Goal: Task Accomplishment & Management: Manage account settings

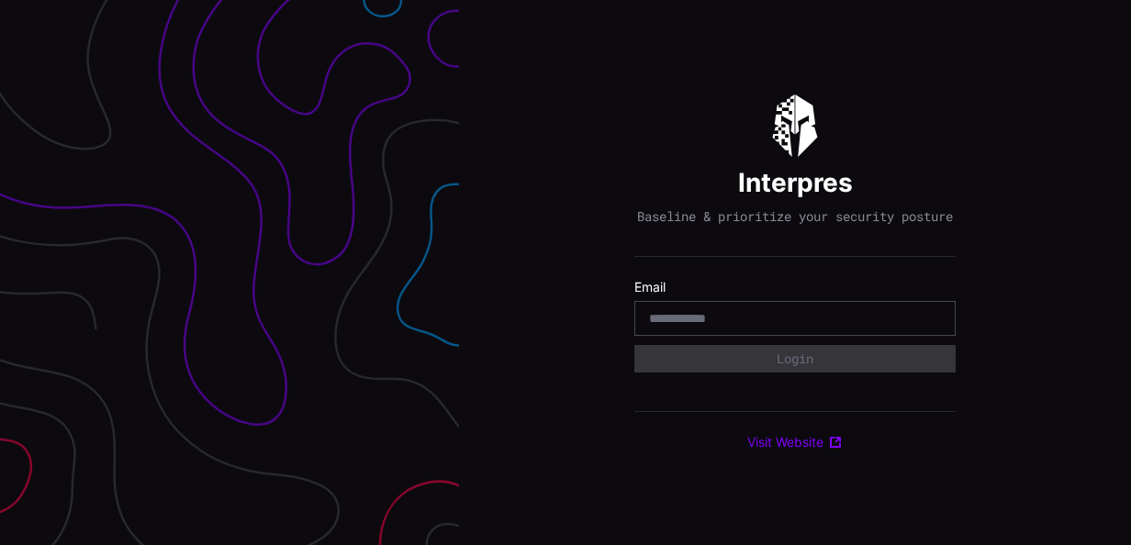
click at [690, 320] on input "email" at bounding box center [795, 318] width 292 height 17
type input "**********"
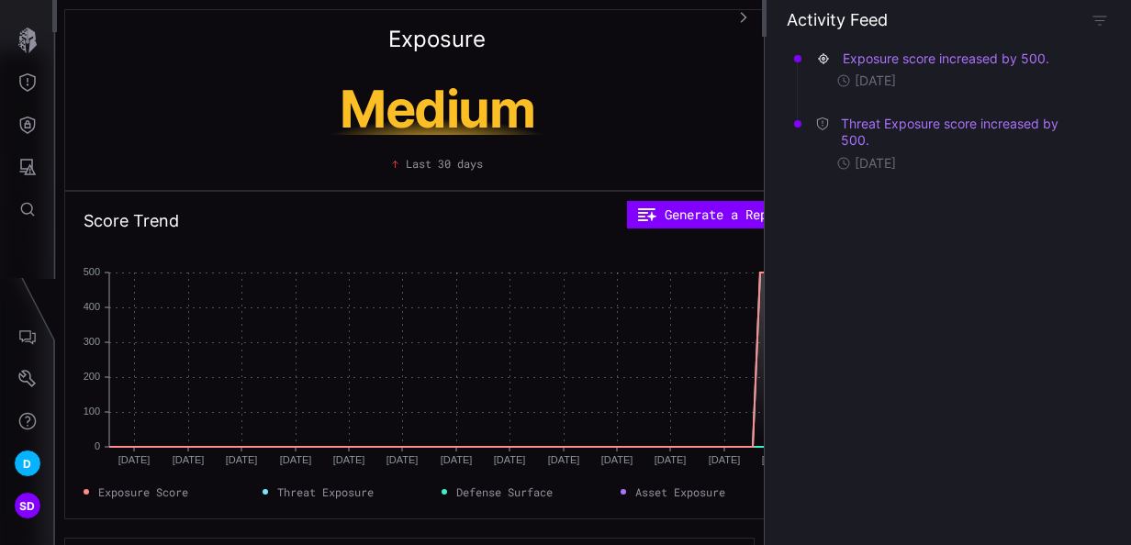
click at [744, 15] on icon "button" at bounding box center [743, 17] width 13 height 13
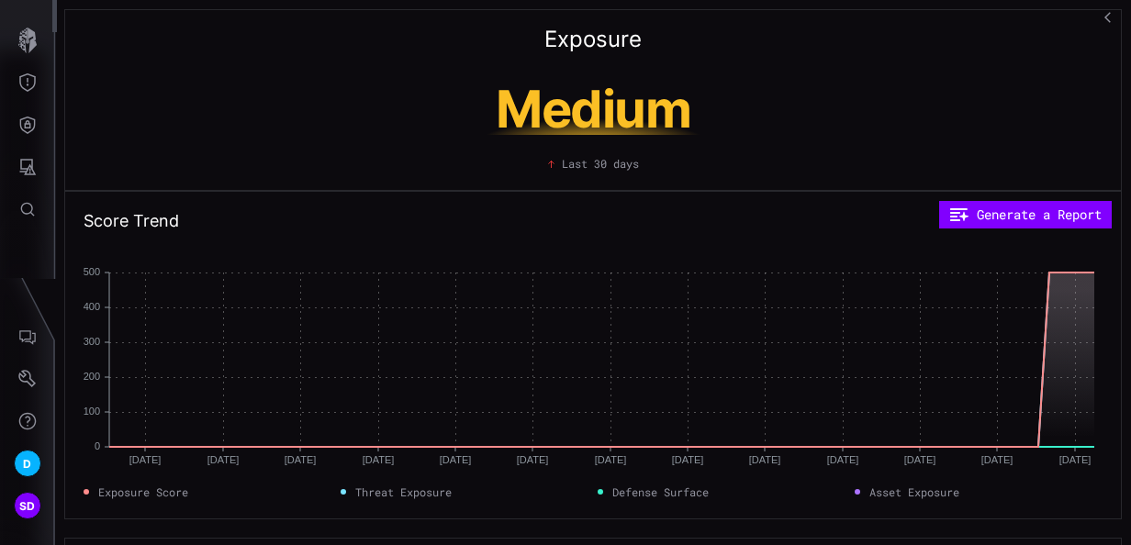
click at [746, 17] on div "Exposure Medium Last 30 days" at bounding box center [592, 100] width 1057 height 182
click at [1074, 68] on div "Exposure Medium Last 30 days" at bounding box center [592, 100] width 1057 height 182
click at [31, 380] on icon "Settings" at bounding box center [26, 378] width 17 height 17
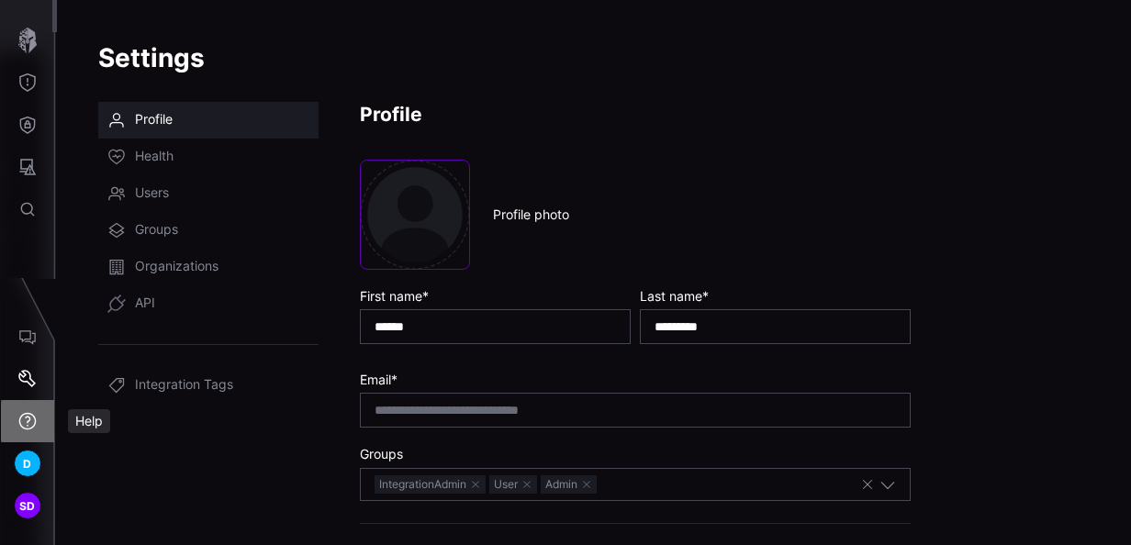
click at [31, 416] on icon "Help" at bounding box center [27, 421] width 18 height 18
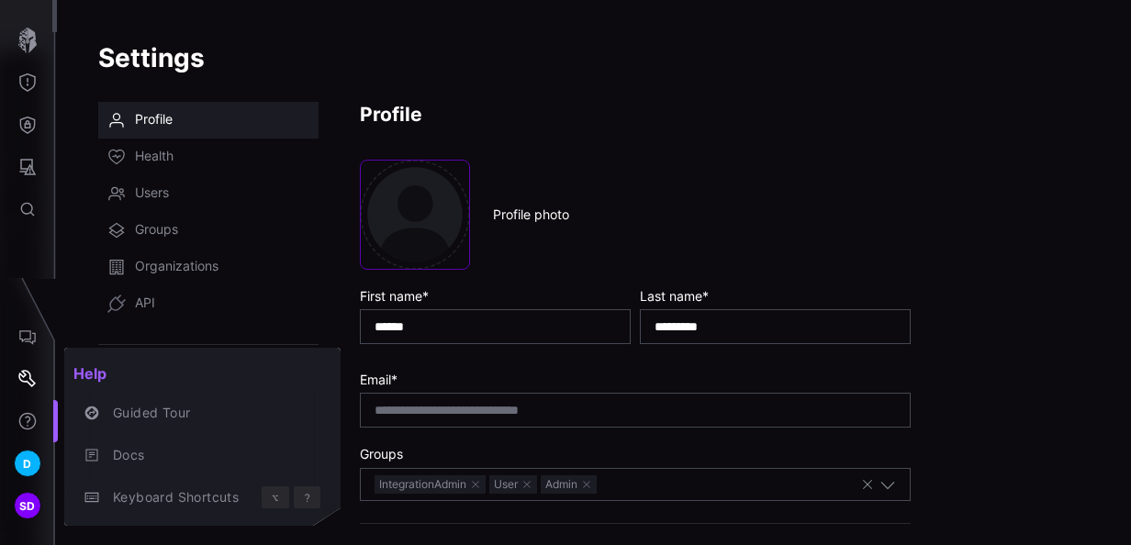
click at [582, 106] on div at bounding box center [565, 272] width 1131 height 545
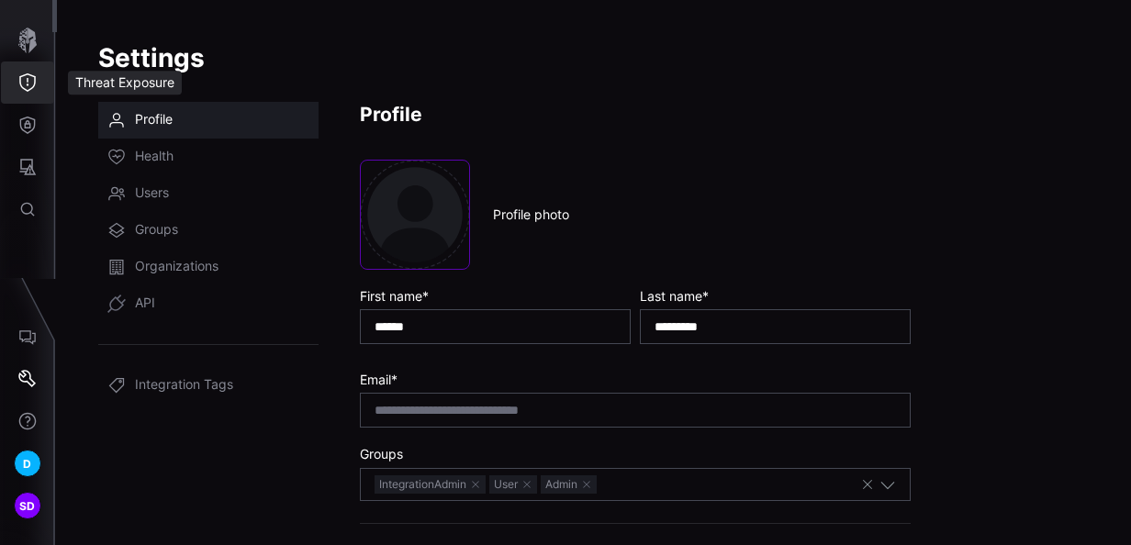
click at [32, 86] on icon "Threat Exposure" at bounding box center [27, 82] width 18 height 18
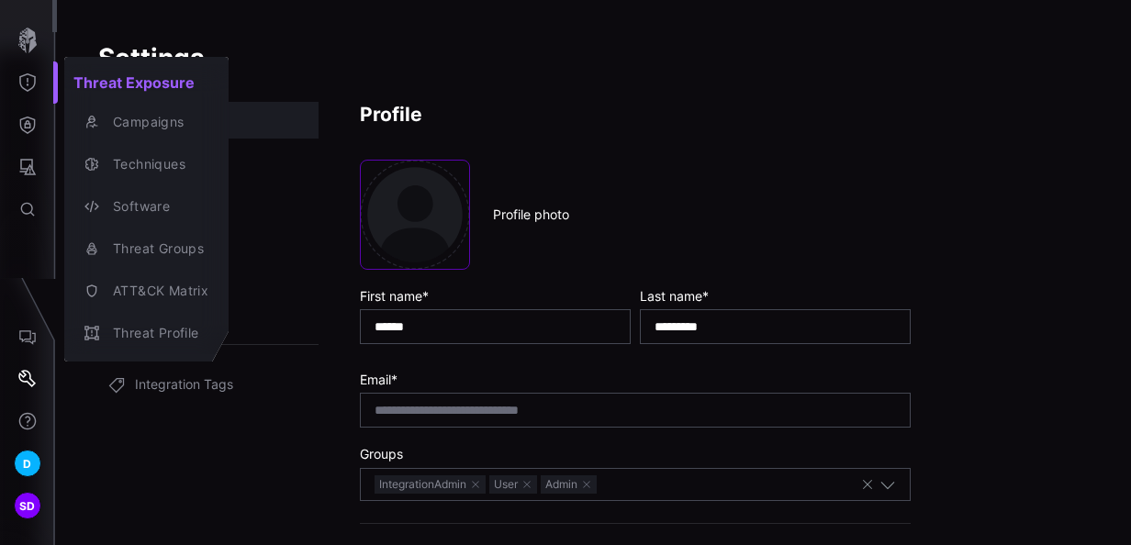
click at [28, 211] on div at bounding box center [565, 272] width 1131 height 545
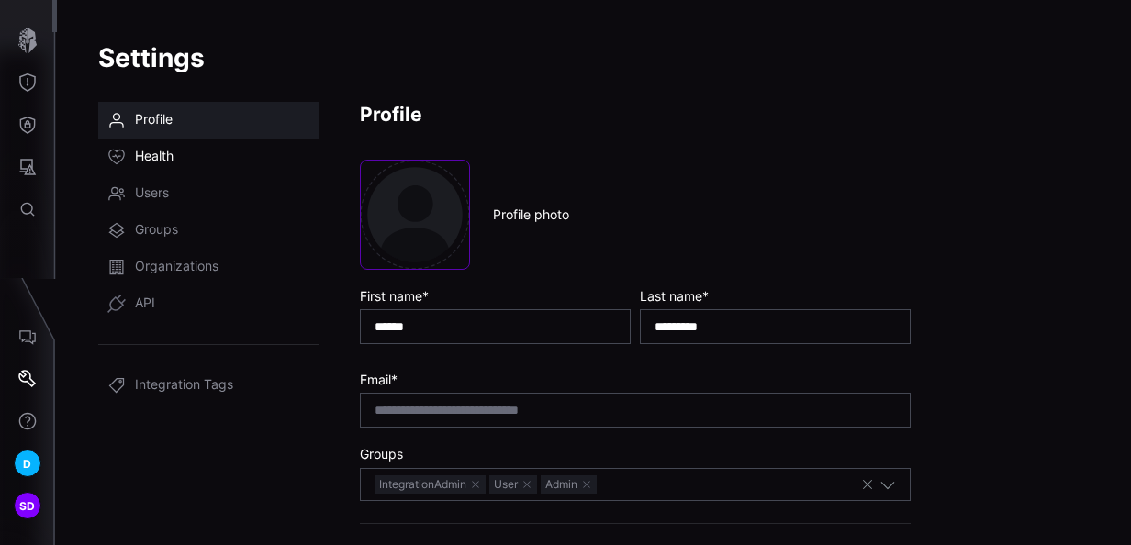
click at [145, 153] on span "Health" at bounding box center [154, 157] width 39 height 18
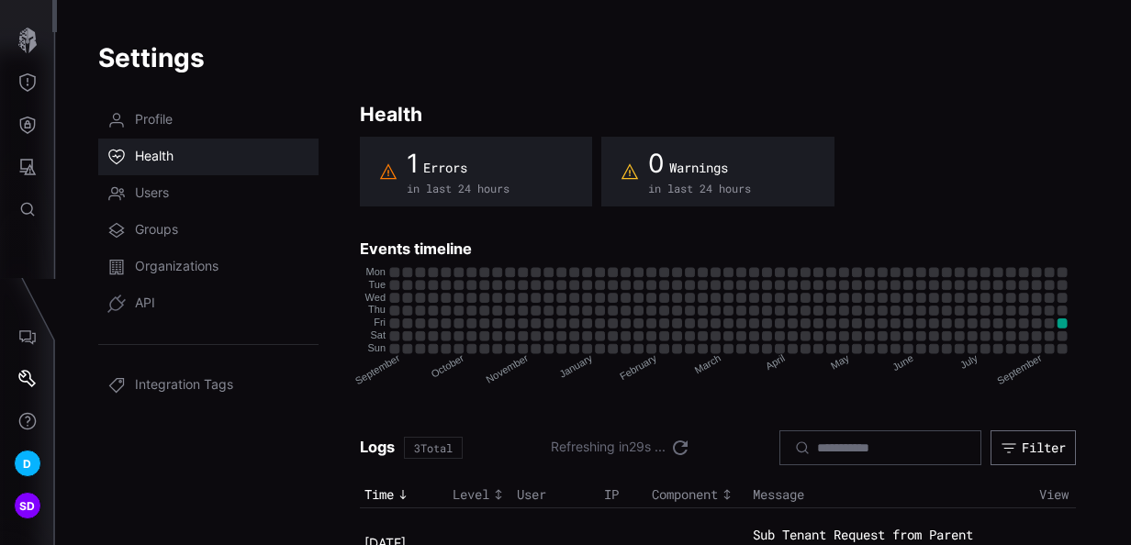
click at [467, 73] on h1 "Settings" at bounding box center [593, 57] width 991 height 33
click at [553, 41] on h1 "Settings" at bounding box center [593, 57] width 991 height 33
click at [592, 59] on h1 "Settings" at bounding box center [593, 57] width 991 height 33
click at [523, 54] on h1 "Settings" at bounding box center [593, 57] width 991 height 33
click at [1056, 74] on h1 "Settings" at bounding box center [593, 57] width 991 height 33
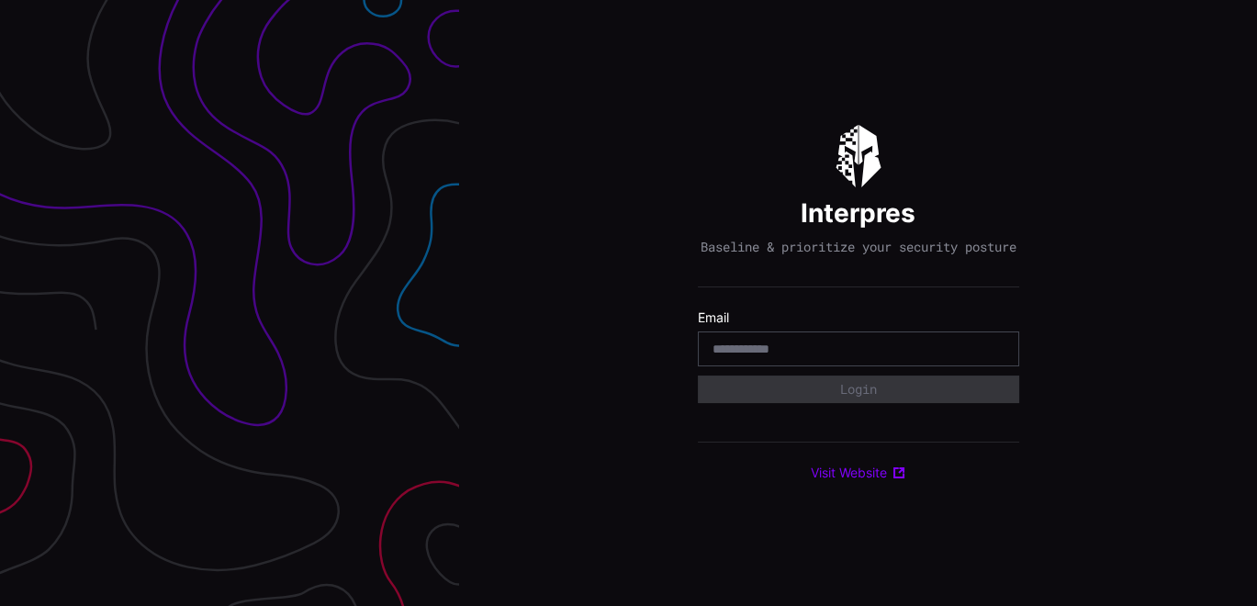
click at [751, 353] on input "email" at bounding box center [858, 349] width 292 height 17
type input "**********"
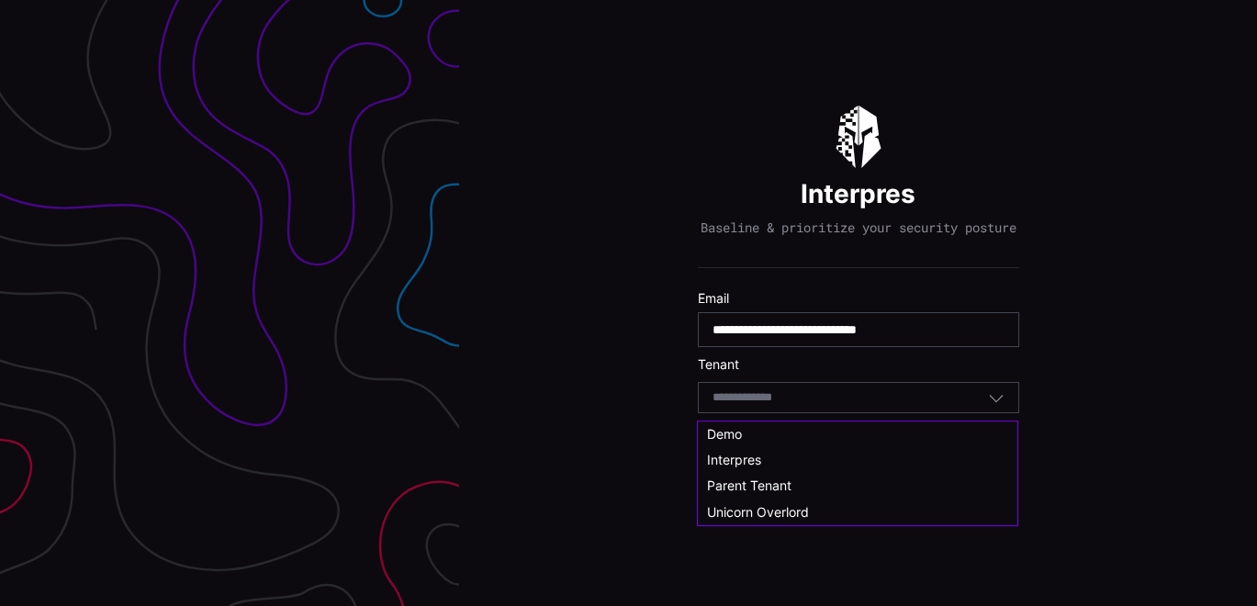
click at [773, 406] on input at bounding box center [759, 398] width 95 height 16
click at [742, 438] on span "Demo" at bounding box center [724, 435] width 35 height 16
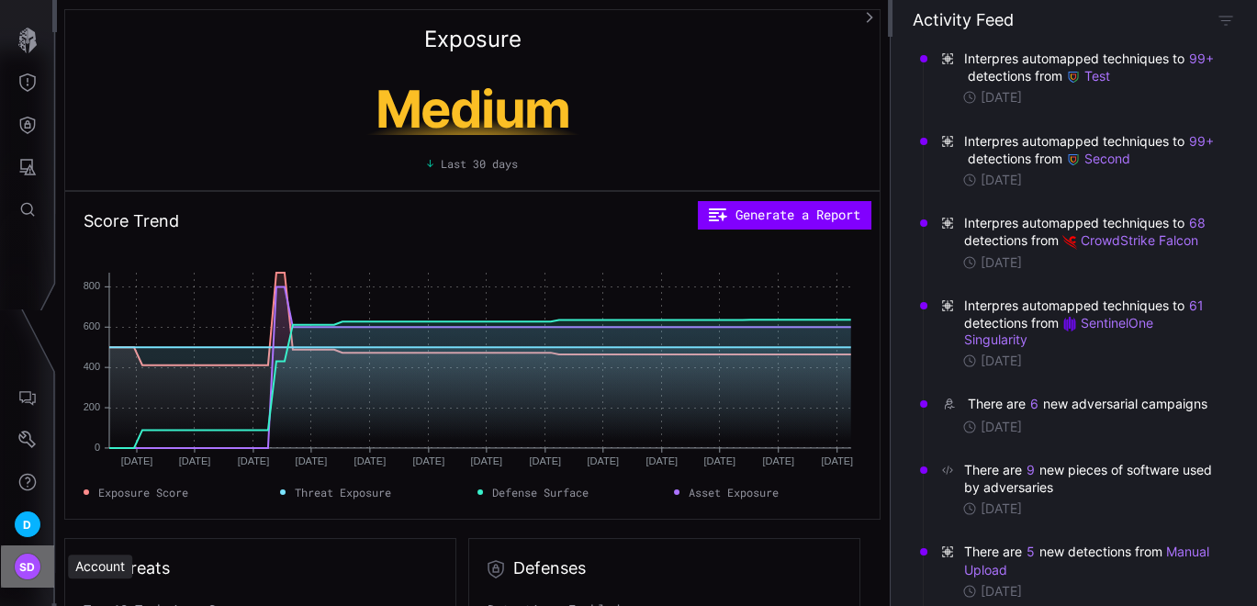
click at [20, 569] on span "SD" at bounding box center [27, 566] width 17 height 19
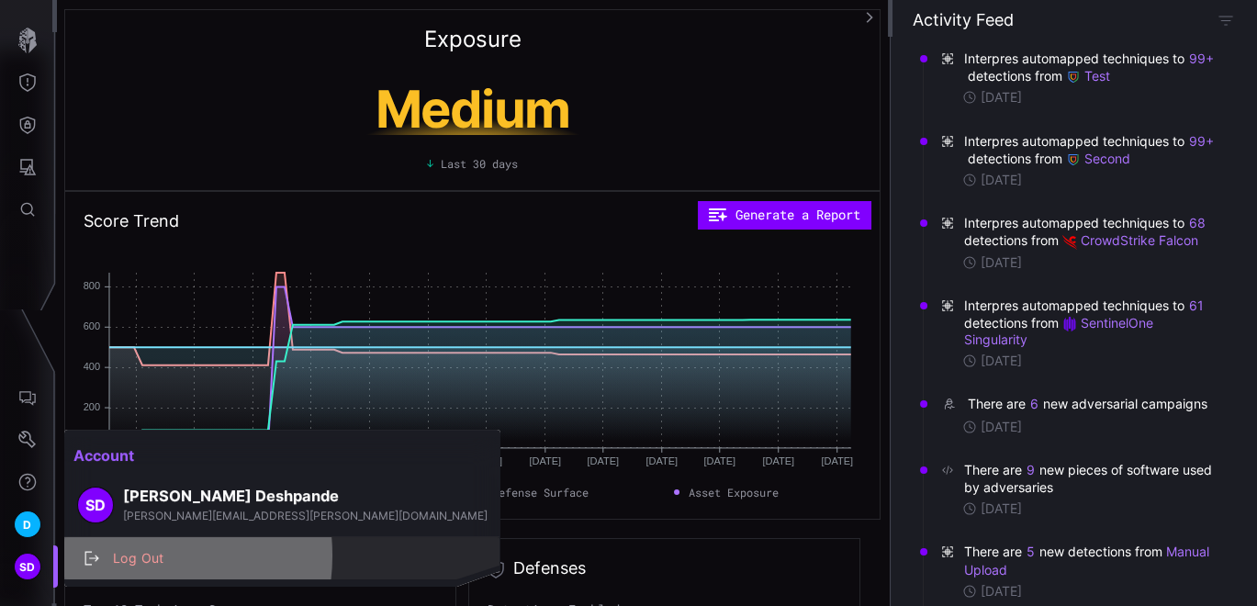
click at [129, 555] on div "Log Out" at bounding box center [292, 558] width 376 height 23
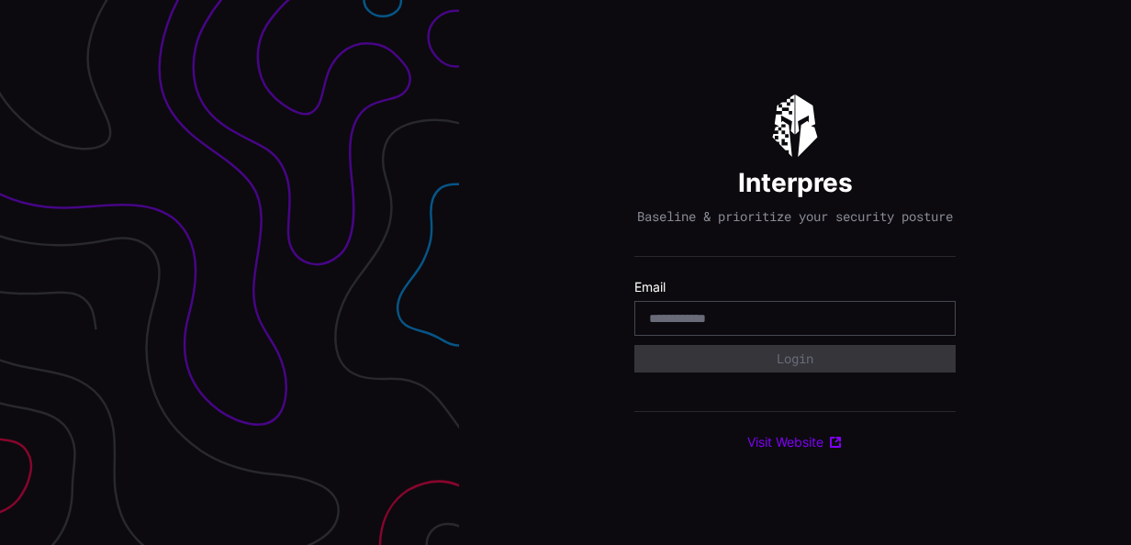
click at [742, 327] on input "email" at bounding box center [795, 318] width 292 height 17
type input "**********"
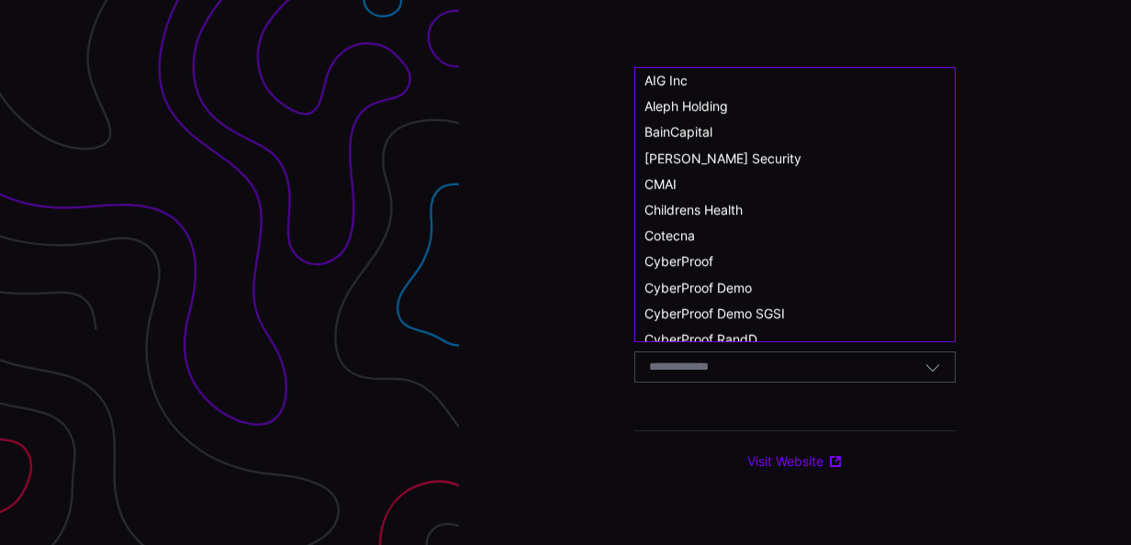
click at [729, 373] on input at bounding box center [696, 368] width 95 height 16
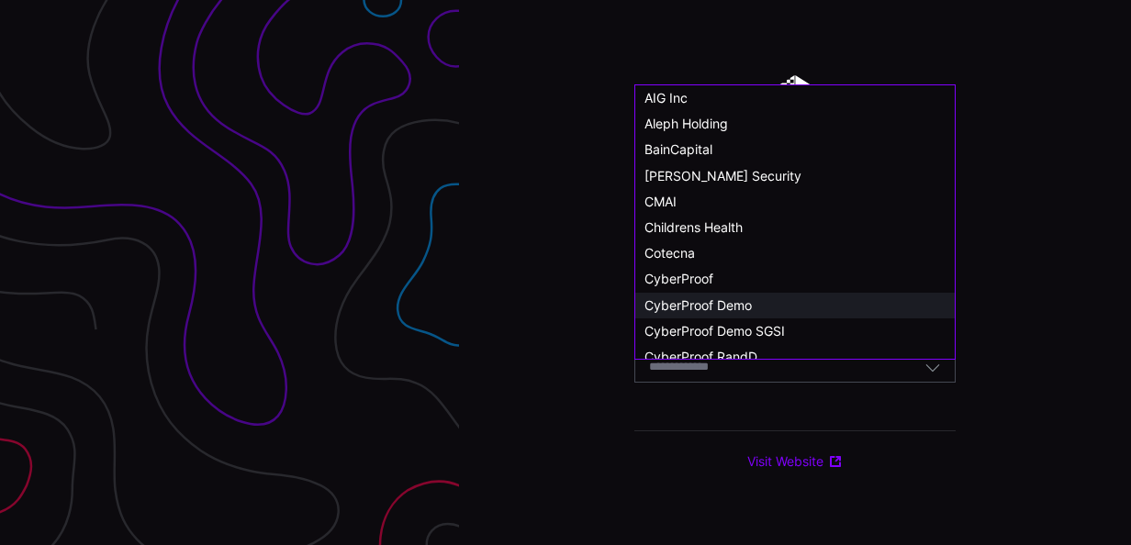
click at [727, 303] on span "CyberProof Demo" at bounding box center [697, 305] width 107 height 16
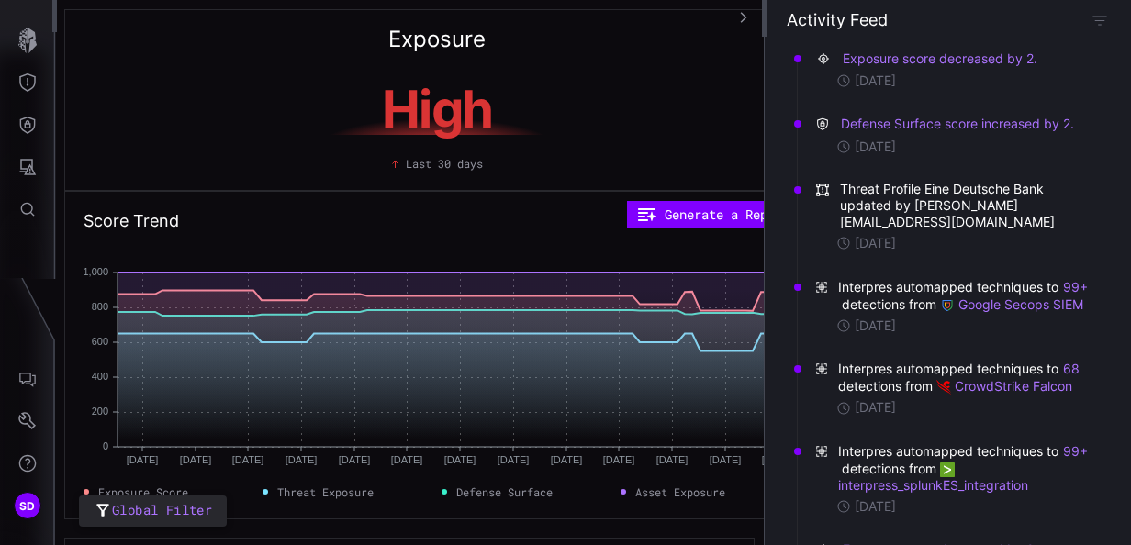
click at [173, 510] on span "Global Filter" at bounding box center [162, 510] width 100 height 23
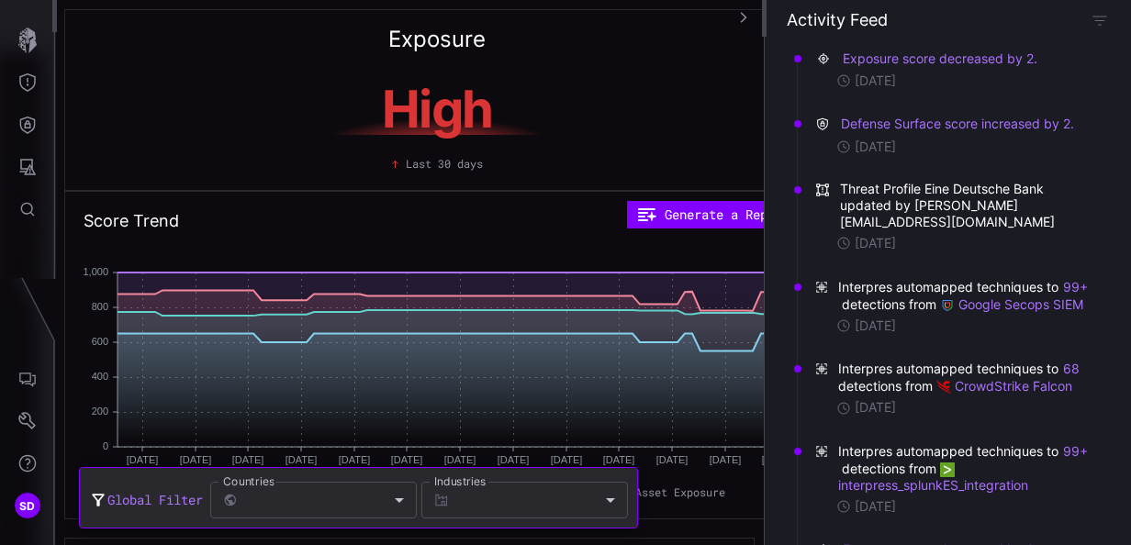
click at [229, 178] on div at bounding box center [565, 272] width 1131 height 545
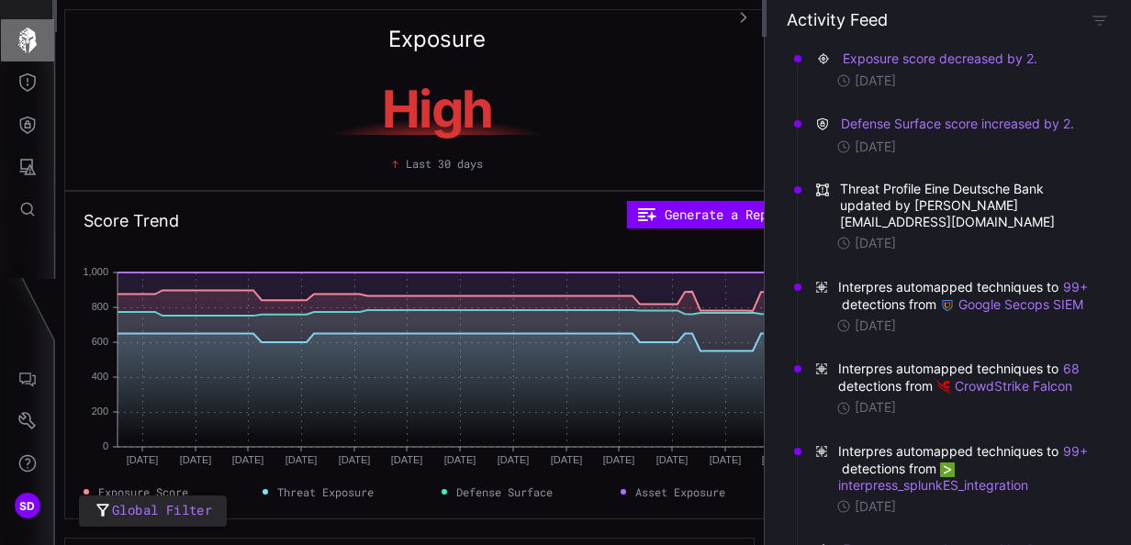
click at [22, 31] on icon "button" at bounding box center [27, 41] width 18 height 26
